Goal: Task Accomplishment & Management: Manage account settings

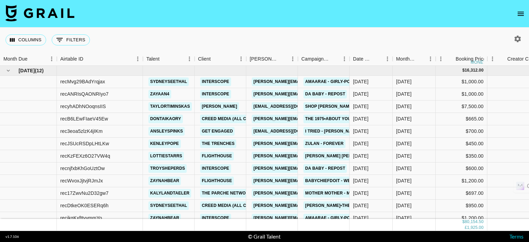
click at [518, 14] on icon "open drawer" at bounding box center [520, 14] width 6 height 4
click at [520, 14] on icon "open drawer" at bounding box center [520, 14] width 8 height 8
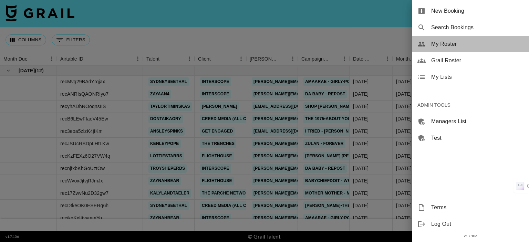
click at [452, 44] on span "My Roster" at bounding box center [477, 44] width 92 height 8
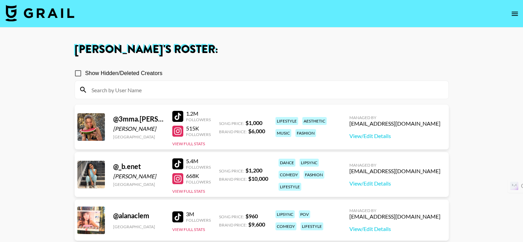
click at [318, 75] on div "Show Hidden/Deleted Creators" at bounding box center [262, 73] width 374 height 14
click at [412, 136] on link "View/Edit Details" at bounding box center [395, 135] width 91 height 7
click at [132, 92] on input at bounding box center [265, 89] width 357 height 11
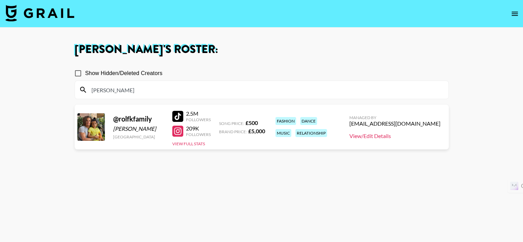
click at [393, 136] on link "View/Edit Details" at bounding box center [395, 135] width 91 height 7
click at [152, 93] on input "rolf" at bounding box center [265, 89] width 357 height 11
click at [389, 134] on link "View/Edit Details" at bounding box center [395, 135] width 91 height 7
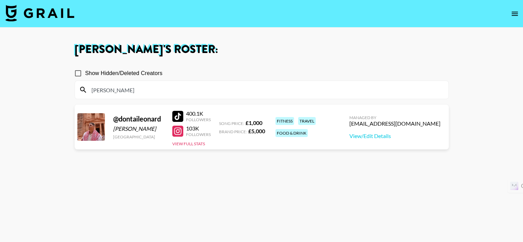
click at [123, 92] on input "donta" at bounding box center [265, 89] width 357 height 11
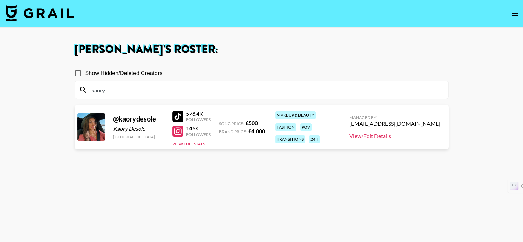
click at [403, 136] on link "View/Edit Details" at bounding box center [395, 135] width 91 height 7
click at [142, 94] on input "kaory" at bounding box center [265, 89] width 357 height 11
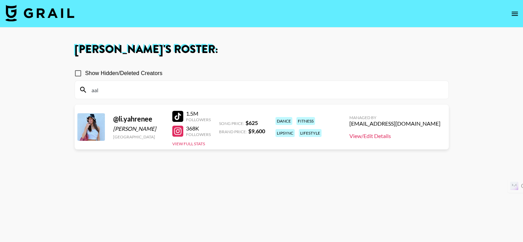
click at [396, 139] on link "View/Edit Details" at bounding box center [395, 135] width 91 height 7
click at [131, 93] on input "aal" at bounding box center [265, 89] width 357 height 11
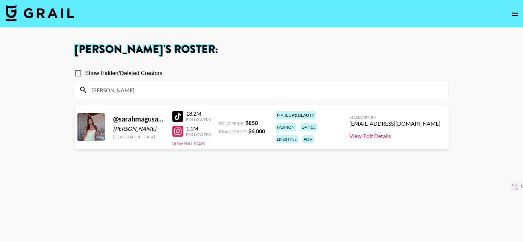
type input "sara"
click at [407, 136] on link "View/Edit Details" at bounding box center [395, 135] width 91 height 7
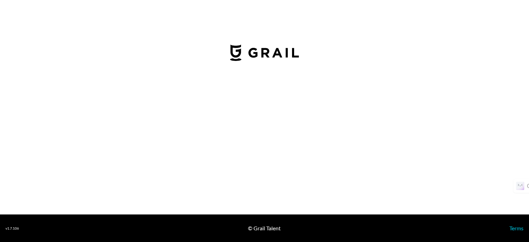
select select "USD"
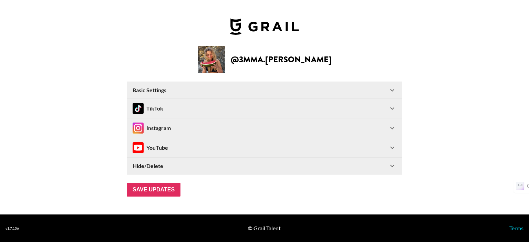
click at [394, 108] on icon at bounding box center [392, 108] width 8 height 8
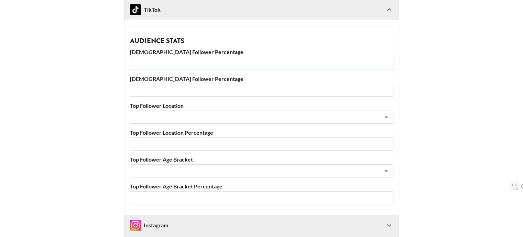
scroll to position [206, 0]
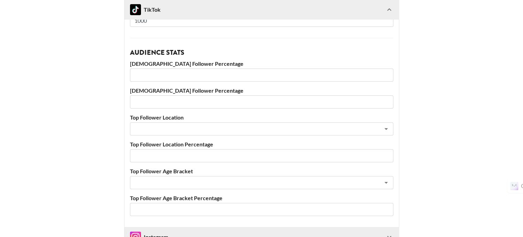
click at [167, 73] on input "number" at bounding box center [262, 74] width 264 height 13
type input "63"
type input "63.8"
click at [182, 101] on input "number" at bounding box center [262, 101] width 264 height 13
type input "36"
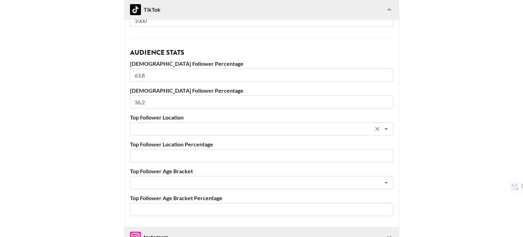
type input "36.2"
click at [190, 126] on input "text" at bounding box center [252, 129] width 237 height 8
click at [206, 127] on input "text" at bounding box center [252, 129] width 237 height 8
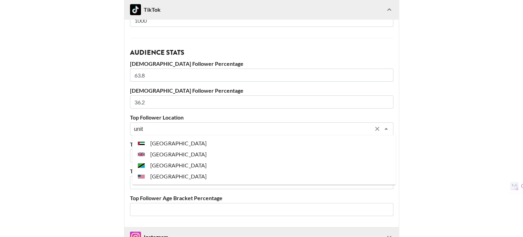
click at [189, 174] on li "[GEOGRAPHIC_DATA]" at bounding box center [264, 176] width 264 height 11
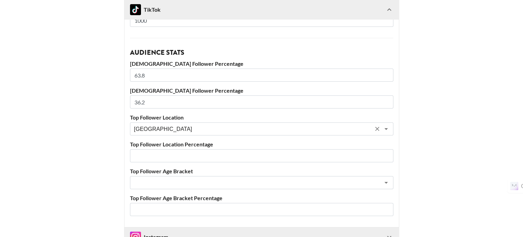
type input "[GEOGRAPHIC_DATA]"
click at [199, 158] on input "number" at bounding box center [262, 155] width 264 height 13
click at [388, 159] on input "number" at bounding box center [262, 155] width 264 height 13
type input "-1"
click at [387, 155] on input "-1" at bounding box center [262, 155] width 264 height 13
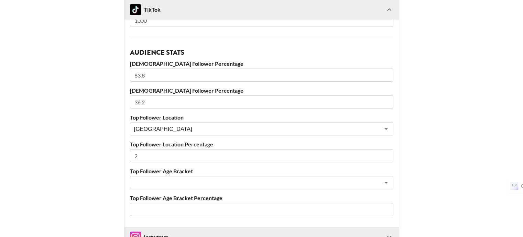
type input "25"
type input "2"
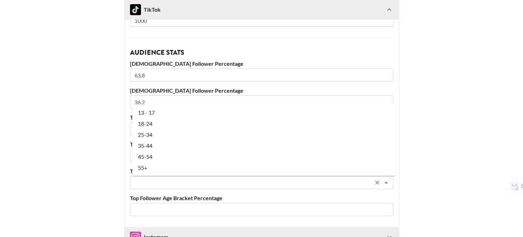
click at [185, 181] on input "text" at bounding box center [252, 183] width 237 height 8
click at [165, 136] on li "25-34" at bounding box center [264, 134] width 264 height 11
type input "25-34"
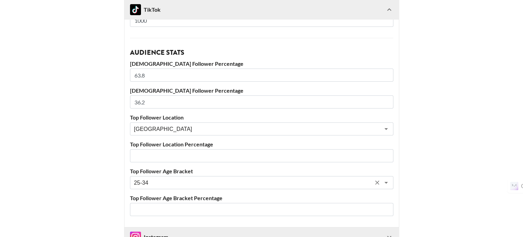
click at [169, 155] on input "number" at bounding box center [262, 155] width 264 height 13
click at [187, 209] on input "number" at bounding box center [262, 209] width 264 height 13
type input "39"
type input "39.7"
click at [181, 158] on input "number" at bounding box center [262, 155] width 264 height 13
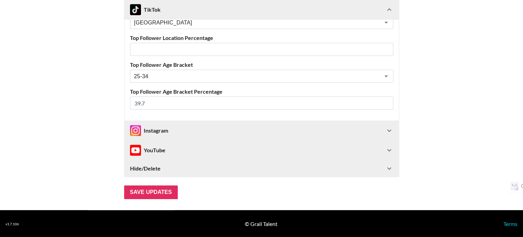
click at [391, 130] on icon at bounding box center [389, 130] width 8 height 8
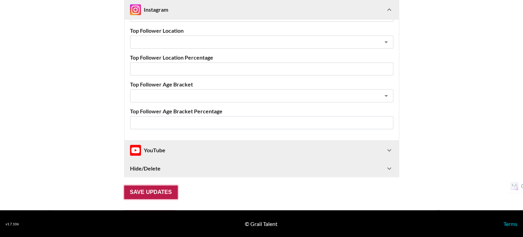
click at [157, 188] on input "Save Updates" at bounding box center [151, 192] width 54 height 14
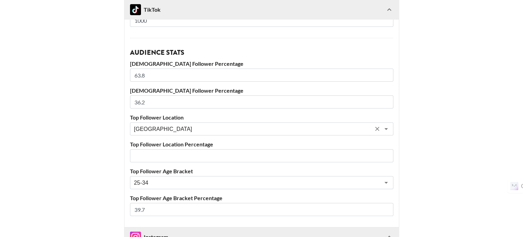
scroll to position [206, 0]
drag, startPoint x: 146, startPoint y: 74, endPoint x: 140, endPoint y: 74, distance: 5.5
click at [140, 74] on input "63.8" at bounding box center [262, 75] width 264 height 13
type input "64"
drag, startPoint x: 148, startPoint y: 102, endPoint x: 144, endPoint y: 101, distance: 3.9
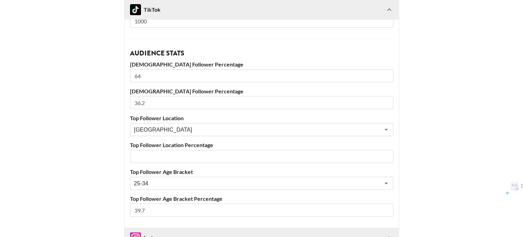
click at [144, 101] on input "36.2" at bounding box center [262, 102] width 264 height 13
drag, startPoint x: 147, startPoint y: 209, endPoint x: 135, endPoint y: 209, distance: 11.7
click at [135, 209] on input "39.7" at bounding box center [262, 209] width 264 height 13
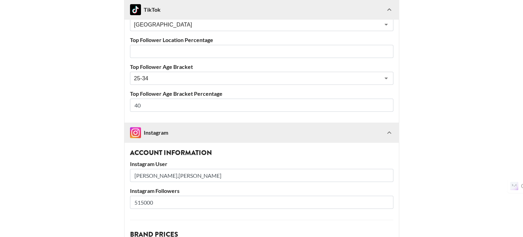
scroll to position [240, 0]
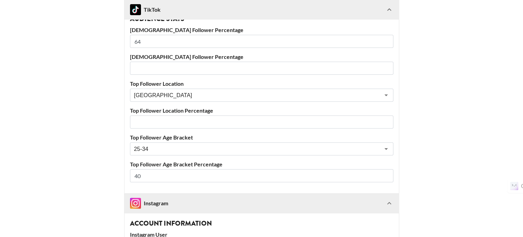
type input "40"
click at [154, 66] on input "number" at bounding box center [262, 68] width 264 height 13
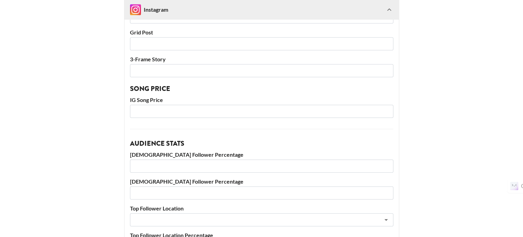
scroll to position [688, 0]
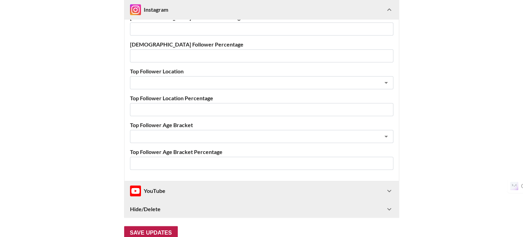
type input "36"
click at [159, 230] on input "Save Updates" at bounding box center [151, 233] width 54 height 14
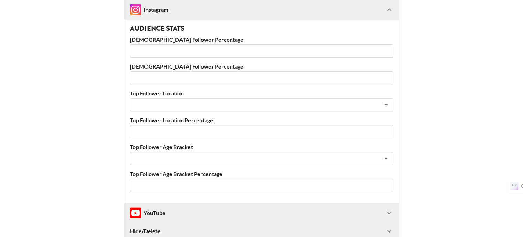
scroll to position [39, 0]
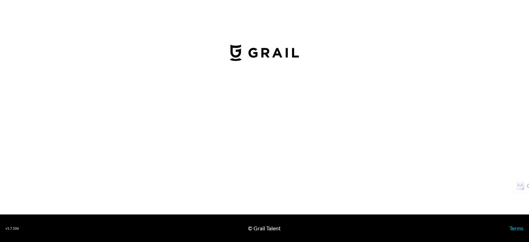
select select "GBP"
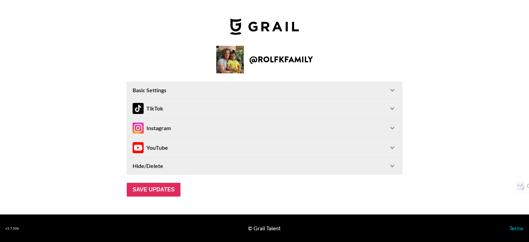
click at [392, 107] on icon at bounding box center [392, 108] width 8 height 8
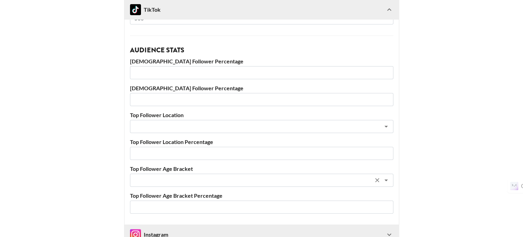
scroll to position [313, 0]
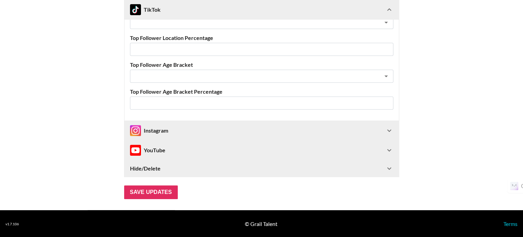
click at [393, 129] on icon at bounding box center [389, 130] width 8 height 8
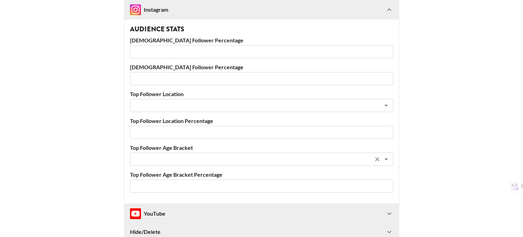
scroll to position [659, 0]
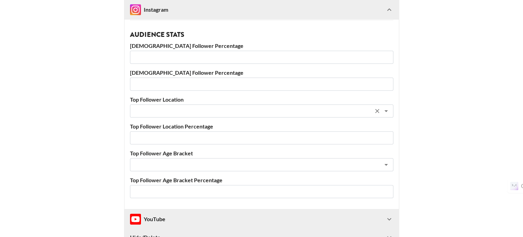
click at [216, 108] on input "text" at bounding box center [252, 111] width 237 height 8
click at [213, 136] on li "Venezuela" at bounding box center [264, 135] width 264 height 11
type input "Venezuela"
click at [194, 133] on input "number" at bounding box center [262, 137] width 264 height 13
type input "18"
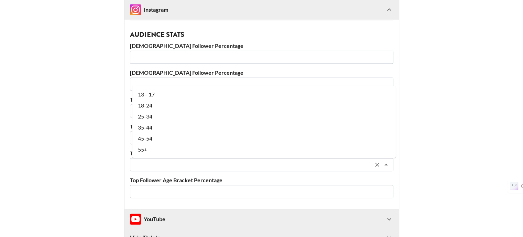
click at [192, 166] on input "text" at bounding box center [252, 165] width 237 height 8
click at [167, 114] on li "25-34" at bounding box center [264, 116] width 264 height 11
type input "25-34"
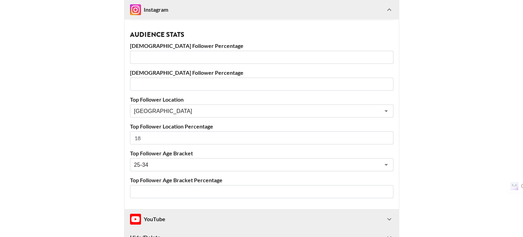
click at [163, 193] on input "number" at bounding box center [262, 191] width 264 height 13
type input "43"
click at [159, 59] on input "number" at bounding box center [262, 57] width 264 height 13
type input "59"
click at [160, 81] on input "number" at bounding box center [262, 83] width 264 height 13
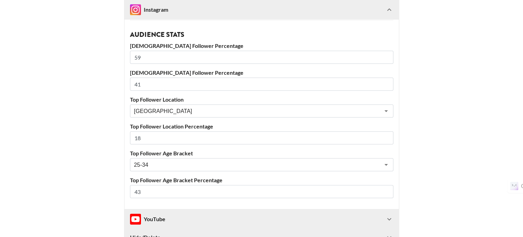
type input "41"
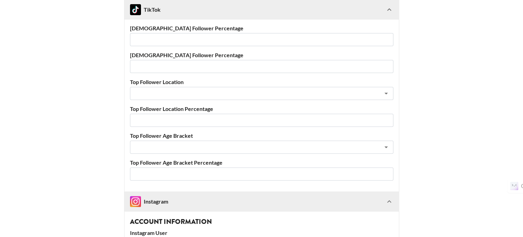
scroll to position [212, 0]
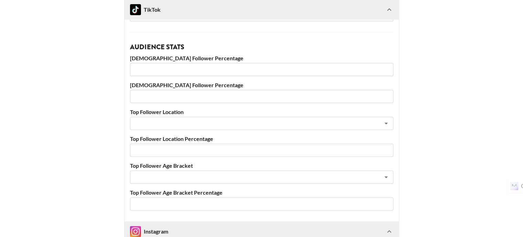
click at [156, 69] on input "number" at bounding box center [262, 69] width 264 height 13
type input "82"
click at [159, 96] on input "number" at bounding box center [262, 96] width 264 height 13
type input "18"
click at [169, 125] on input "text" at bounding box center [252, 123] width 237 height 8
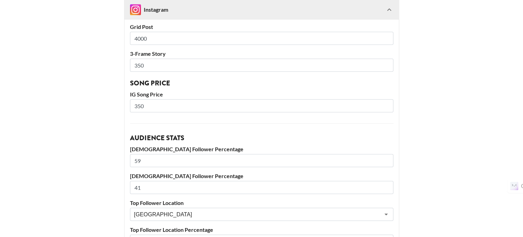
scroll to position [728, 0]
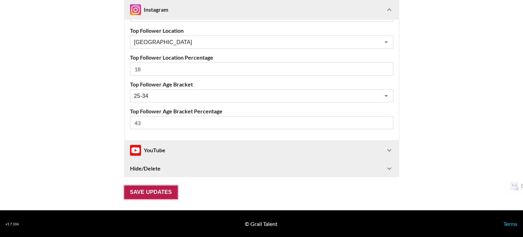
click at [153, 193] on input "Save Updates" at bounding box center [151, 192] width 54 height 14
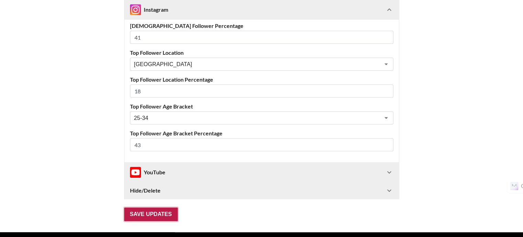
scroll to position [39, 0]
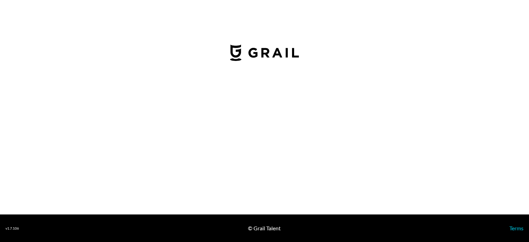
select select "GBP"
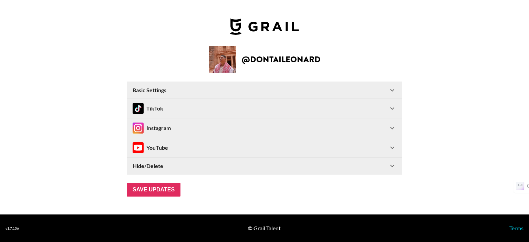
click at [395, 127] on icon at bounding box center [392, 128] width 8 height 8
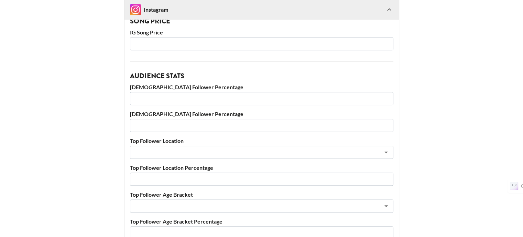
scroll to position [310, 0]
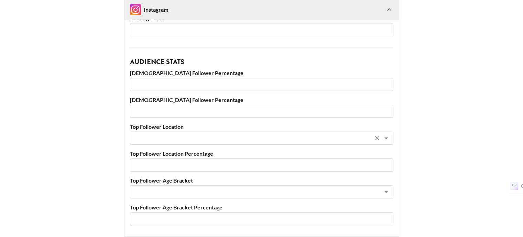
click at [196, 136] on input "text" at bounding box center [252, 138] width 237 height 8
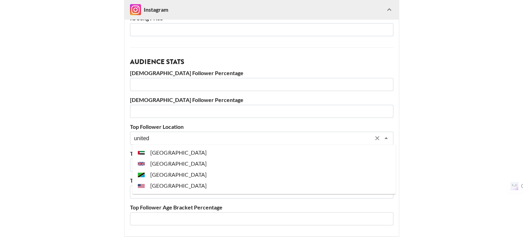
click at [185, 162] on li "[GEOGRAPHIC_DATA]" at bounding box center [264, 163] width 264 height 11
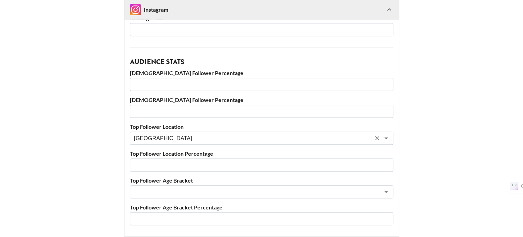
type input "[GEOGRAPHIC_DATA]"
click at [175, 162] on input "number" at bounding box center [262, 164] width 264 height 13
type input "25"
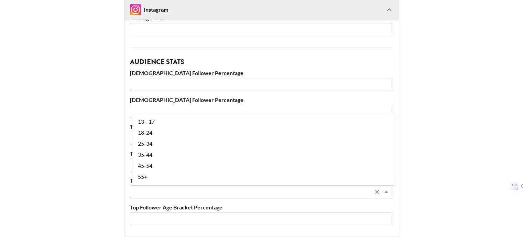
click at [169, 189] on input "text" at bounding box center [252, 192] width 237 height 8
click at [163, 132] on li "18-24" at bounding box center [264, 132] width 264 height 11
type input "18-24"
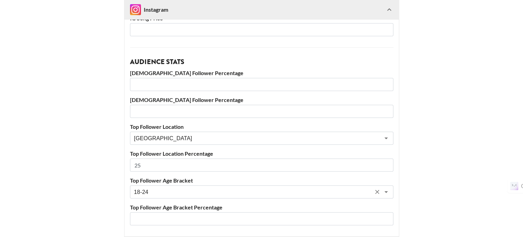
click at [153, 222] on input "number" at bounding box center [262, 218] width 264 height 13
type input "51"
click at [158, 82] on input "number" at bounding box center [262, 84] width 264 height 13
type input "65"
click at [183, 113] on input "number" at bounding box center [262, 111] width 264 height 13
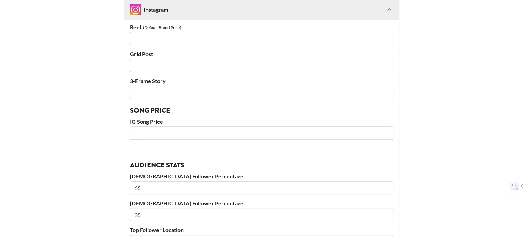
scroll to position [172, 0]
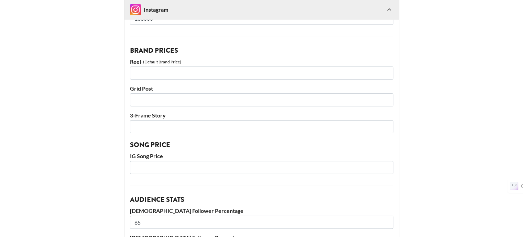
type input "35"
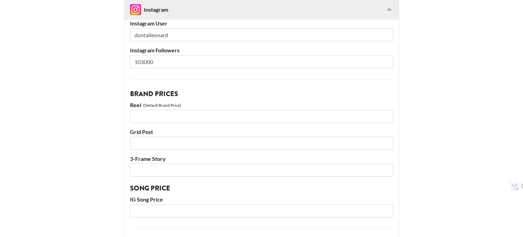
scroll to position [0, 0]
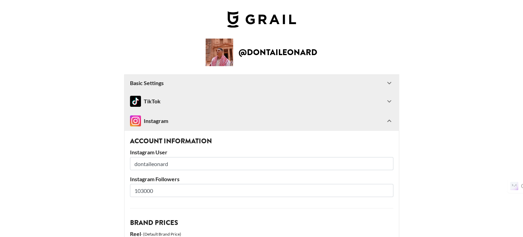
click at [183, 101] on div "TikTok" at bounding box center [257, 101] width 255 height 11
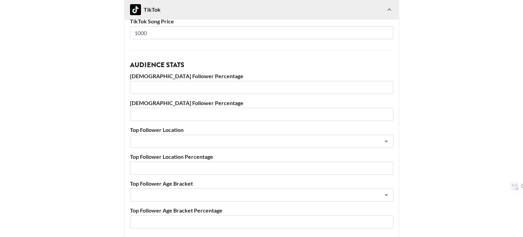
scroll to position [206, 0]
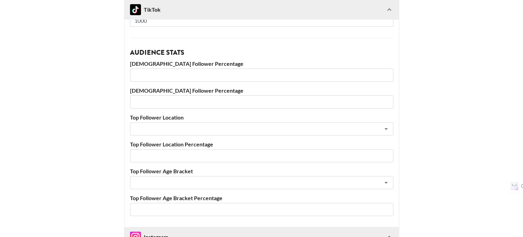
click at [167, 76] on input "number" at bounding box center [262, 74] width 264 height 13
type input "63"
click at [167, 99] on input "number" at bounding box center [262, 101] width 264 height 13
type input "37"
click at [176, 128] on input "text" at bounding box center [252, 129] width 237 height 8
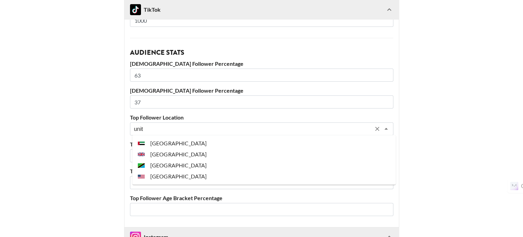
click at [182, 152] on li "[GEOGRAPHIC_DATA]" at bounding box center [264, 154] width 264 height 11
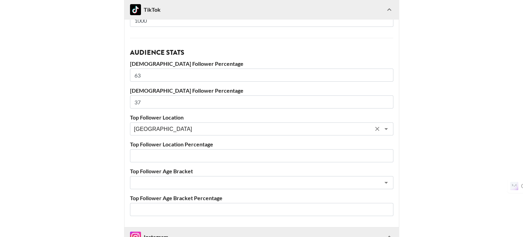
type input "[GEOGRAPHIC_DATA]"
click at [170, 152] on input "number" at bounding box center [262, 155] width 264 height 13
type input "32"
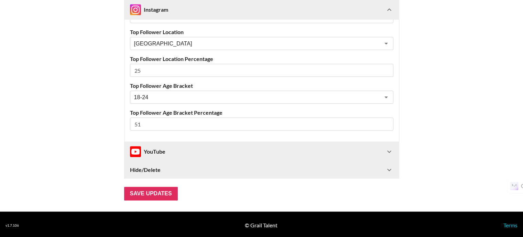
scroll to position [728, 0]
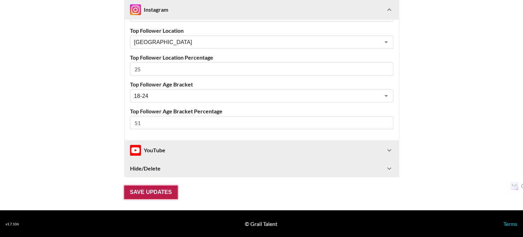
click at [152, 190] on input "Save Updates" at bounding box center [151, 192] width 54 height 14
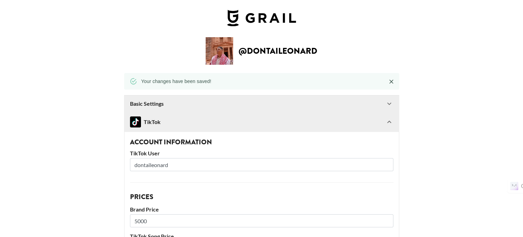
scroll to position [0, 0]
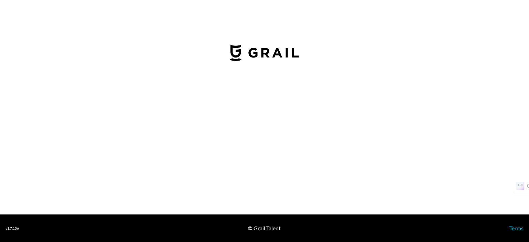
select select "GBP"
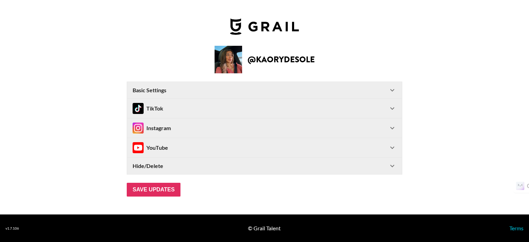
click at [177, 126] on div "Instagram" at bounding box center [259, 127] width 255 height 11
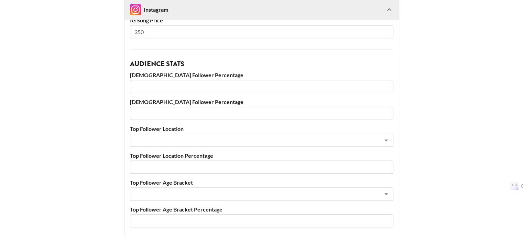
scroll to position [344, 0]
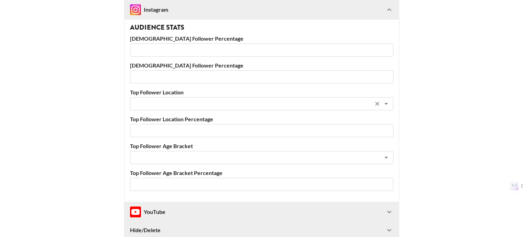
click at [170, 104] on input "text" at bounding box center [252, 104] width 237 height 8
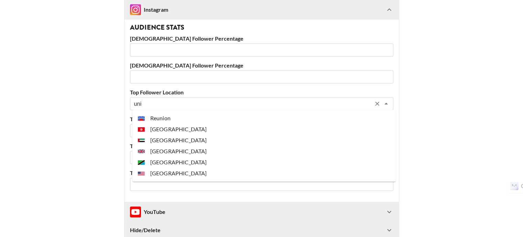
click at [167, 174] on li "[GEOGRAPHIC_DATA]" at bounding box center [264, 173] width 264 height 11
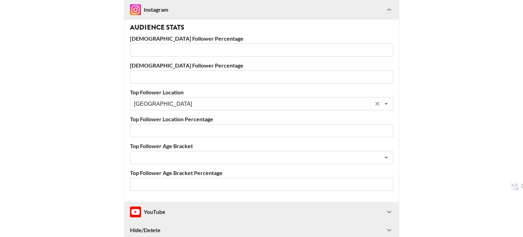
type input "[GEOGRAPHIC_DATA]"
click at [153, 127] on input "number" at bounding box center [262, 130] width 264 height 13
type input "15"
click at [159, 158] on input "text" at bounding box center [252, 157] width 237 height 8
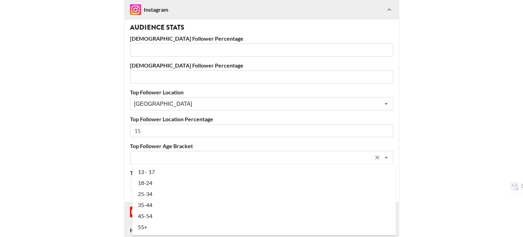
click at [155, 179] on li "18-24" at bounding box center [264, 182] width 264 height 11
click at [155, 179] on input "number" at bounding box center [262, 184] width 264 height 13
type input "18-24"
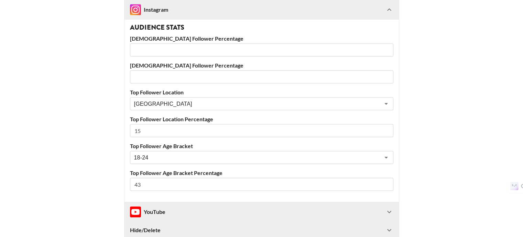
type input "43"
click at [152, 52] on input "number" at bounding box center [262, 49] width 264 height 13
type input "50"
click at [149, 77] on input "number" at bounding box center [262, 76] width 264 height 13
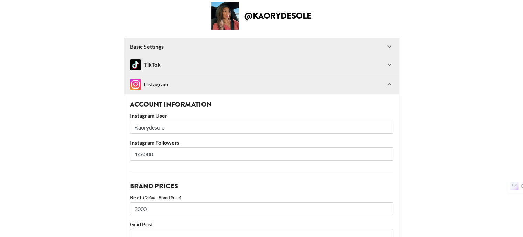
scroll to position [0, 0]
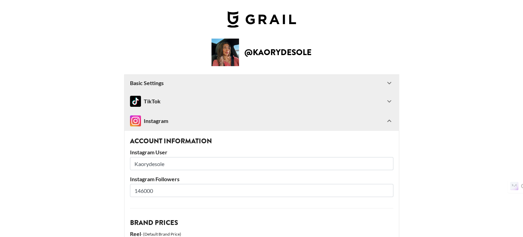
type input "50"
click at [149, 103] on div "TikTok" at bounding box center [145, 101] width 31 height 11
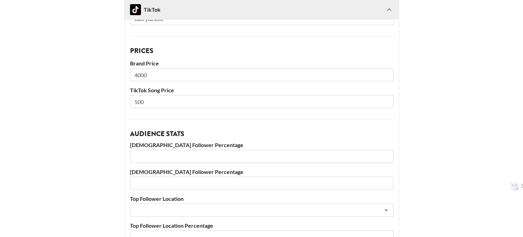
scroll to position [138, 0]
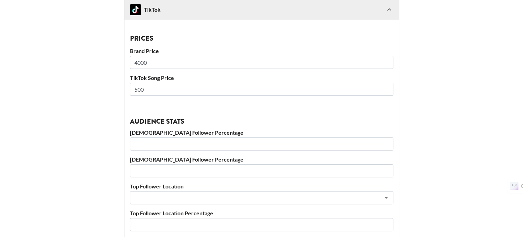
click at [170, 146] on input "number" at bounding box center [262, 143] width 264 height 13
type input "70"
click at [187, 169] on input "number" at bounding box center [262, 170] width 264 height 13
type input "30"
click at [149, 143] on input "70" at bounding box center [262, 143] width 264 height 13
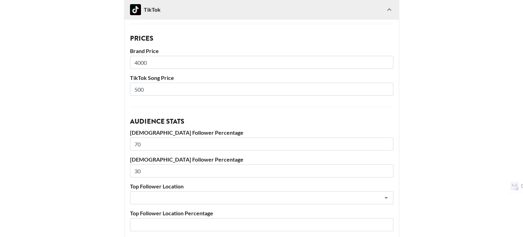
click at [149, 143] on input "70" at bounding box center [262, 143] width 264 height 13
type input "7"
type input "69"
click at [162, 169] on input "30" at bounding box center [262, 170] width 264 height 13
type input "31"
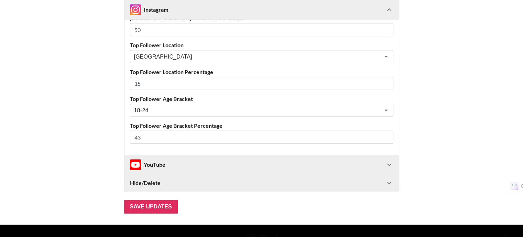
scroll to position [728, 0]
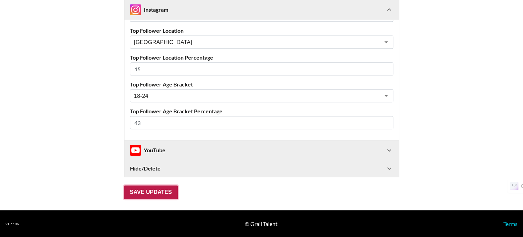
click at [156, 194] on input "Save Updates" at bounding box center [151, 192] width 54 height 14
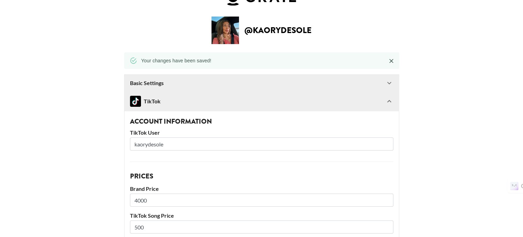
scroll to position [34, 0]
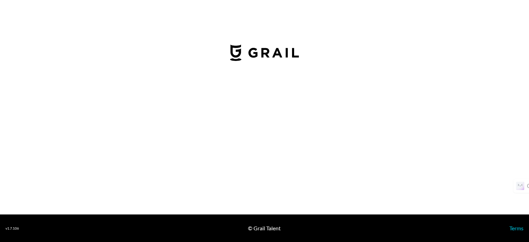
select select "USD"
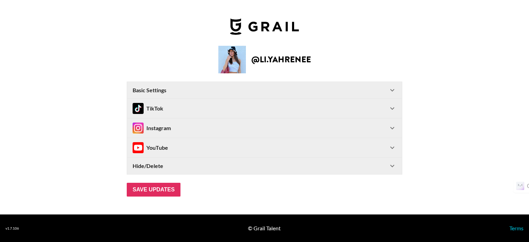
type input "[GEOGRAPHIC_DATA]"
click at [173, 107] on div "TikTok" at bounding box center [259, 108] width 255 height 11
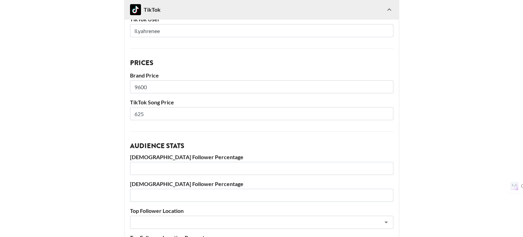
scroll to position [138, 0]
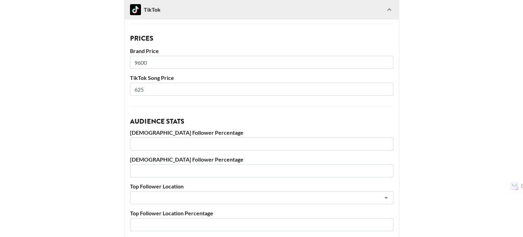
click at [162, 143] on input "number" at bounding box center [262, 143] width 264 height 13
click at [159, 169] on input "number" at bounding box center [262, 170] width 264 height 13
type input "68"
click at [152, 143] on input "number" at bounding box center [262, 143] width 264 height 13
type input "32"
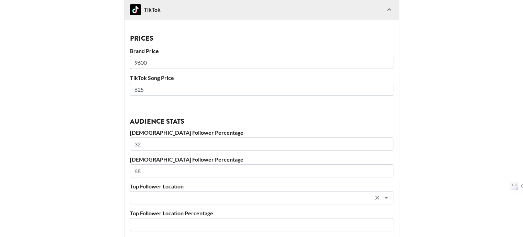
click at [153, 198] on input "text" at bounding box center [252, 198] width 237 height 8
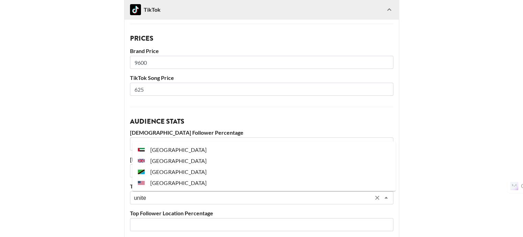
click at [158, 185] on li "[GEOGRAPHIC_DATA]" at bounding box center [264, 182] width 264 height 11
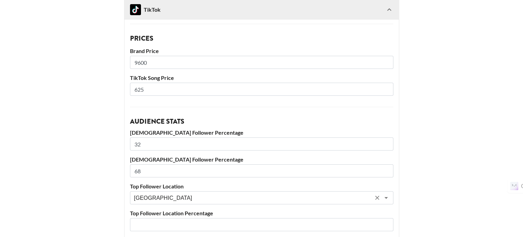
type input "[GEOGRAPHIC_DATA]"
click at [154, 220] on input "number" at bounding box center [262, 224] width 264 height 13
type input "86"
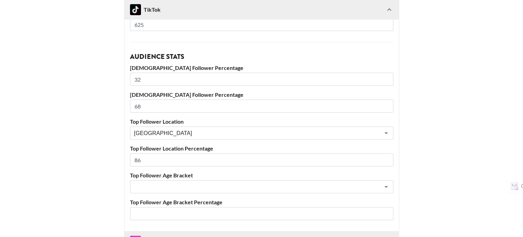
scroll to position [206, 0]
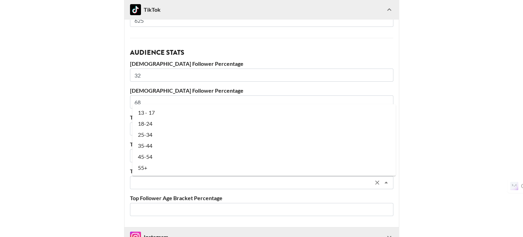
click at [154, 181] on input "text" at bounding box center [252, 183] width 237 height 8
click at [149, 121] on li "18-24" at bounding box center [264, 123] width 264 height 11
type input "18-24"
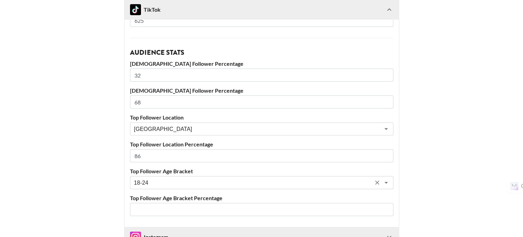
click at [151, 209] on input "number" at bounding box center [262, 209] width 264 height 13
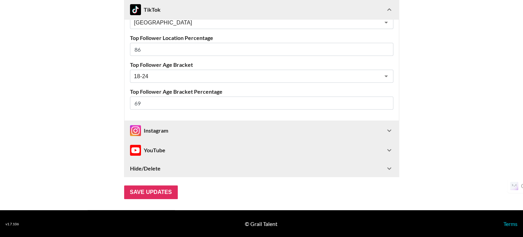
type input "69"
click at [159, 126] on div "Instagram" at bounding box center [149, 130] width 38 height 11
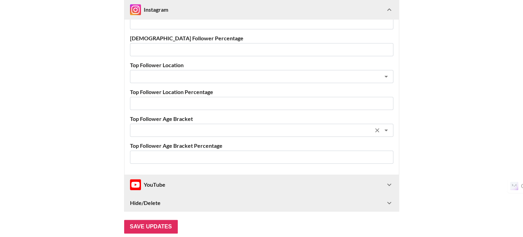
scroll to position [659, 0]
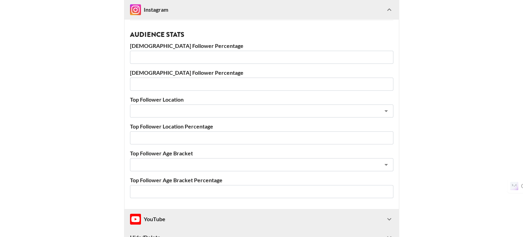
click at [161, 80] on input "number" at bounding box center [262, 83] width 264 height 13
type input "55"
click at [158, 55] on input "number" at bounding box center [262, 57] width 264 height 13
type input "45"
click at [159, 109] on input "text" at bounding box center [252, 111] width 237 height 8
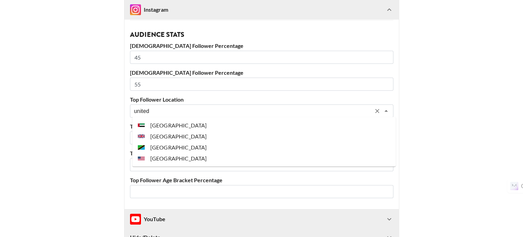
click at [159, 154] on li "[GEOGRAPHIC_DATA]" at bounding box center [264, 157] width 264 height 11
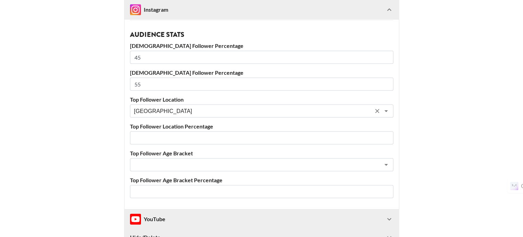
type input "[GEOGRAPHIC_DATA]"
click at [149, 135] on input "number" at bounding box center [262, 137] width 264 height 13
type input "50"
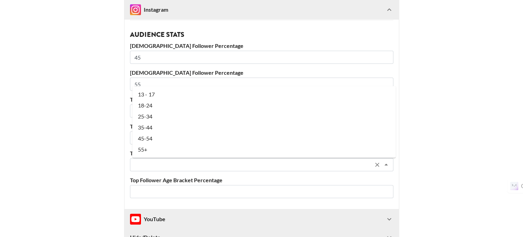
click at [150, 166] on input "text" at bounding box center [252, 165] width 237 height 8
click at [149, 107] on li "18-24" at bounding box center [264, 105] width 264 height 11
type input "18-24"
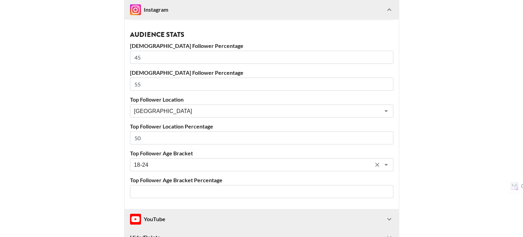
click at [151, 191] on input "number" at bounding box center [262, 191] width 264 height 13
type input "45"
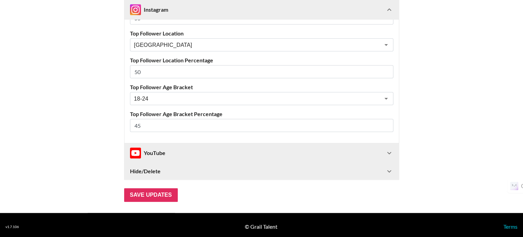
scroll to position [728, 0]
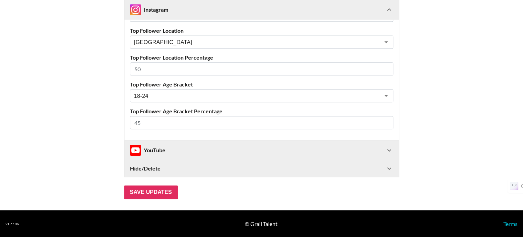
click at [156, 146] on div "YouTube" at bounding box center [147, 150] width 35 height 11
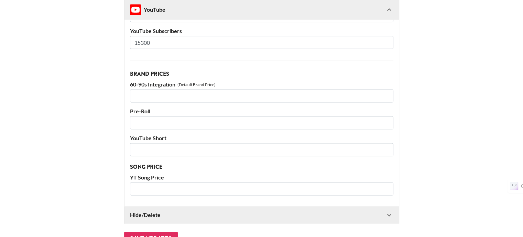
scroll to position [917, 0]
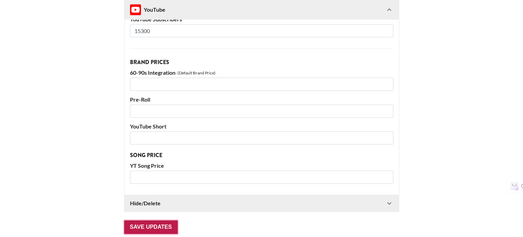
click at [142, 225] on input "Save Updates" at bounding box center [151, 227] width 54 height 14
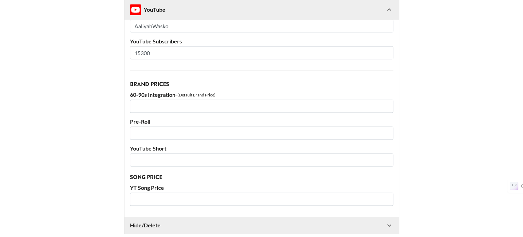
scroll to position [39, 0]
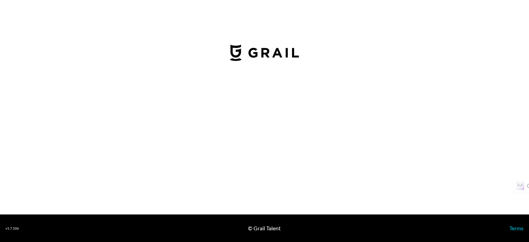
select select "USD"
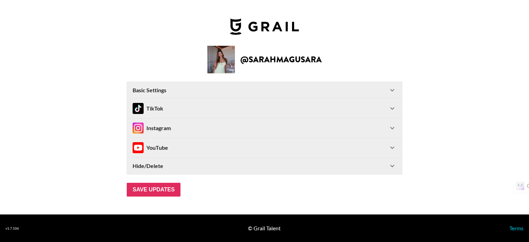
click at [297, 129] on div "Instagram" at bounding box center [259, 127] width 255 height 11
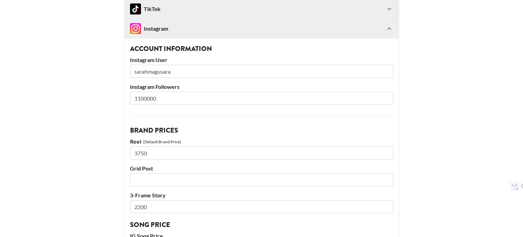
scroll to position [103, 0]
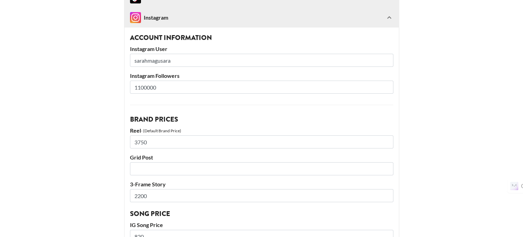
click at [168, 140] on input "3750" at bounding box center [262, 141] width 264 height 13
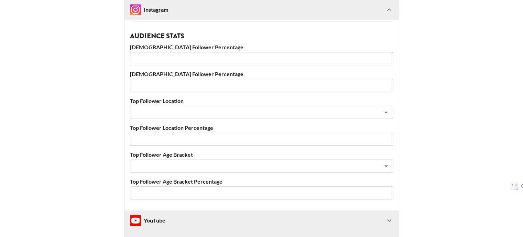
scroll to position [344, 0]
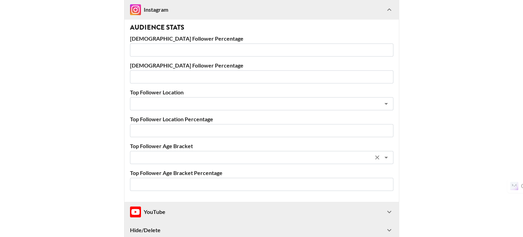
type input "5000"
click at [165, 154] on input "text" at bounding box center [252, 157] width 237 height 8
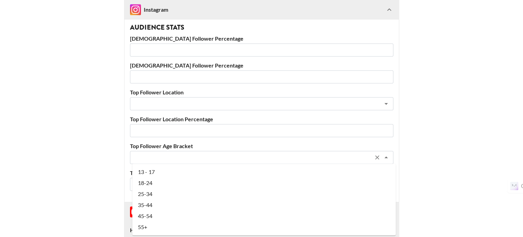
click at [153, 186] on li "18-24" at bounding box center [264, 182] width 264 height 11
type input "18-24"
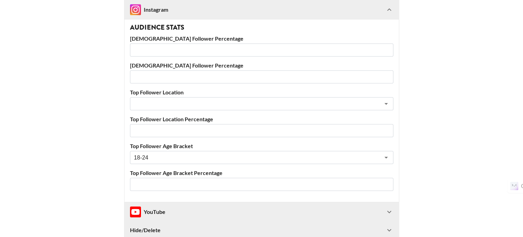
click at [152, 181] on input "number" at bounding box center [262, 184] width 264 height 13
type input "58"
click at [174, 106] on input "text" at bounding box center [252, 104] width 237 height 8
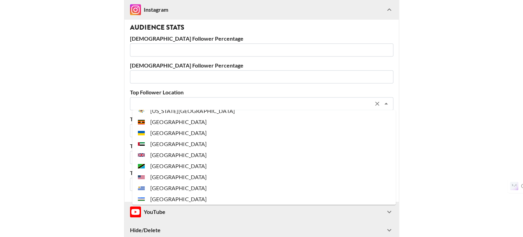
scroll to position [2538, 0]
click at [179, 190] on li "[GEOGRAPHIC_DATA]" at bounding box center [264, 189] width 264 height 11
type input "[GEOGRAPHIC_DATA]"
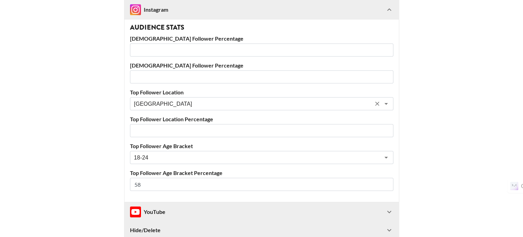
click at [168, 130] on input "number" at bounding box center [262, 130] width 264 height 13
type input "35"
click at [161, 50] on input "number" at bounding box center [262, 49] width 264 height 13
type input "71"
click at [176, 75] on input "number" at bounding box center [262, 76] width 264 height 13
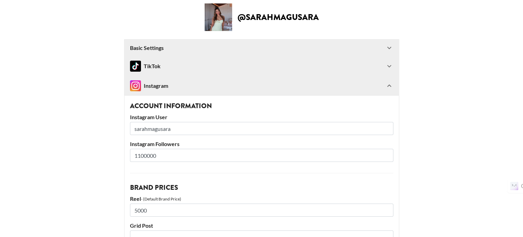
scroll to position [34, 0]
type input "28"
click at [168, 69] on div "TikTok" at bounding box center [257, 66] width 255 height 11
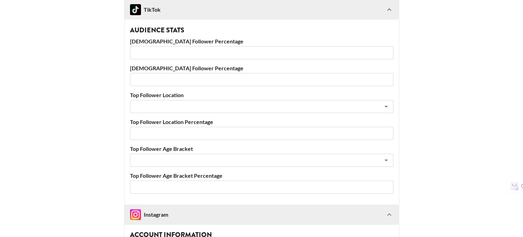
scroll to position [241, 0]
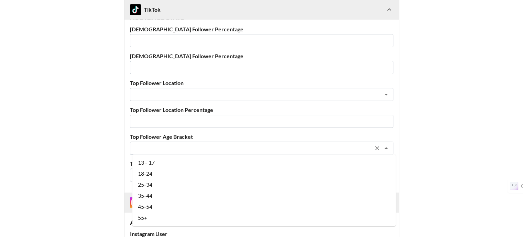
click at [172, 146] on input "text" at bounding box center [252, 148] width 237 height 8
click at [163, 173] on li "18-24" at bounding box center [264, 173] width 264 height 11
type input "18-24"
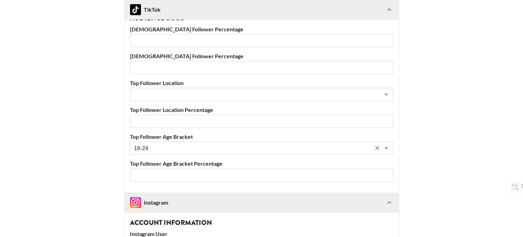
click at [163, 173] on input "number" at bounding box center [262, 174] width 264 height 13
type input "51"
click at [183, 95] on input "text" at bounding box center [252, 94] width 237 height 8
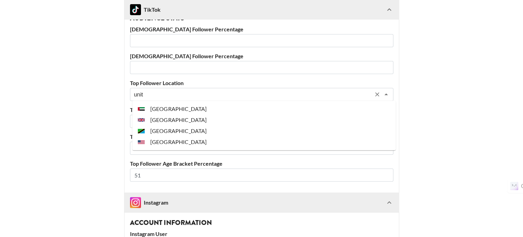
click at [183, 139] on li "[GEOGRAPHIC_DATA]" at bounding box center [264, 141] width 264 height 11
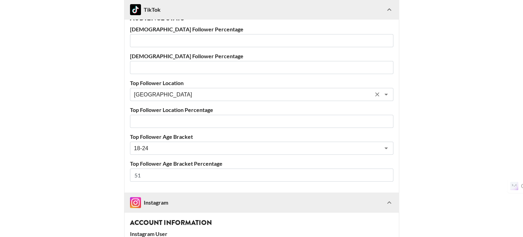
type input "[GEOGRAPHIC_DATA]"
click at [166, 124] on input "number" at bounding box center [262, 121] width 264 height 13
type input "37"
click at [162, 42] on input "number" at bounding box center [262, 40] width 264 height 13
type input "80"
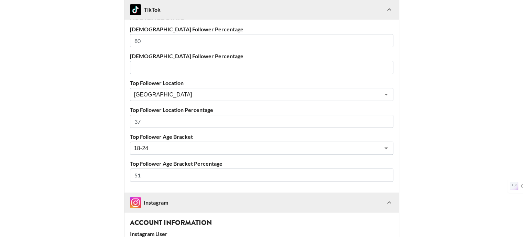
click at [149, 63] on input "number" at bounding box center [262, 67] width 264 height 13
type input "20"
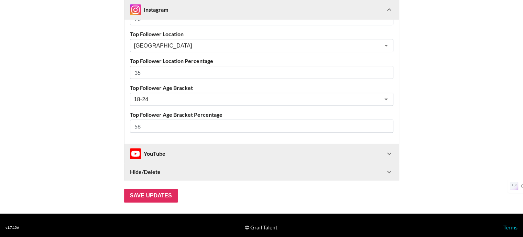
scroll to position [728, 0]
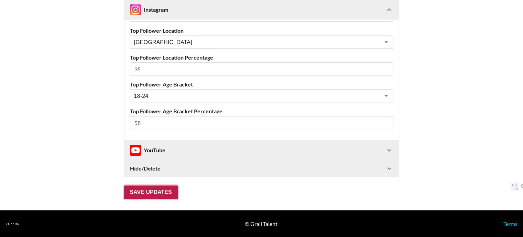
click at [163, 190] on input "Save Updates" at bounding box center [151, 192] width 54 height 14
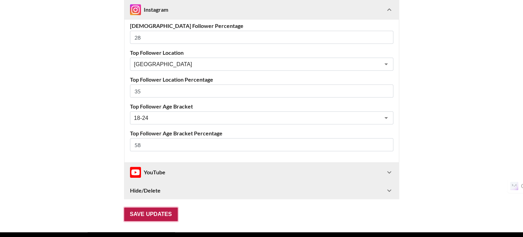
scroll to position [39, 0]
